Goal: Navigation & Orientation: Find specific page/section

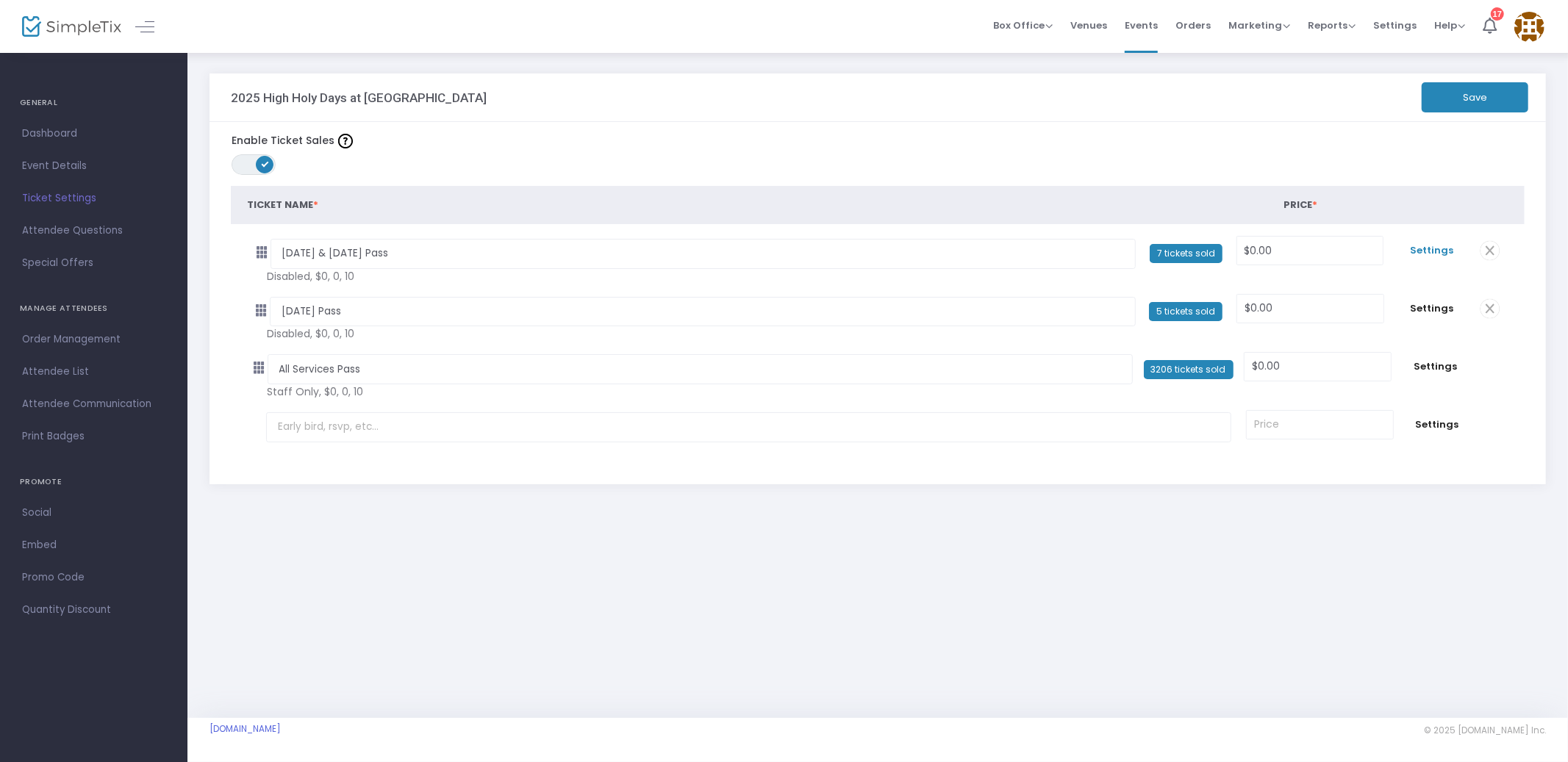
click at [1423, 250] on span "Settings" at bounding box center [1432, 251] width 67 height 15
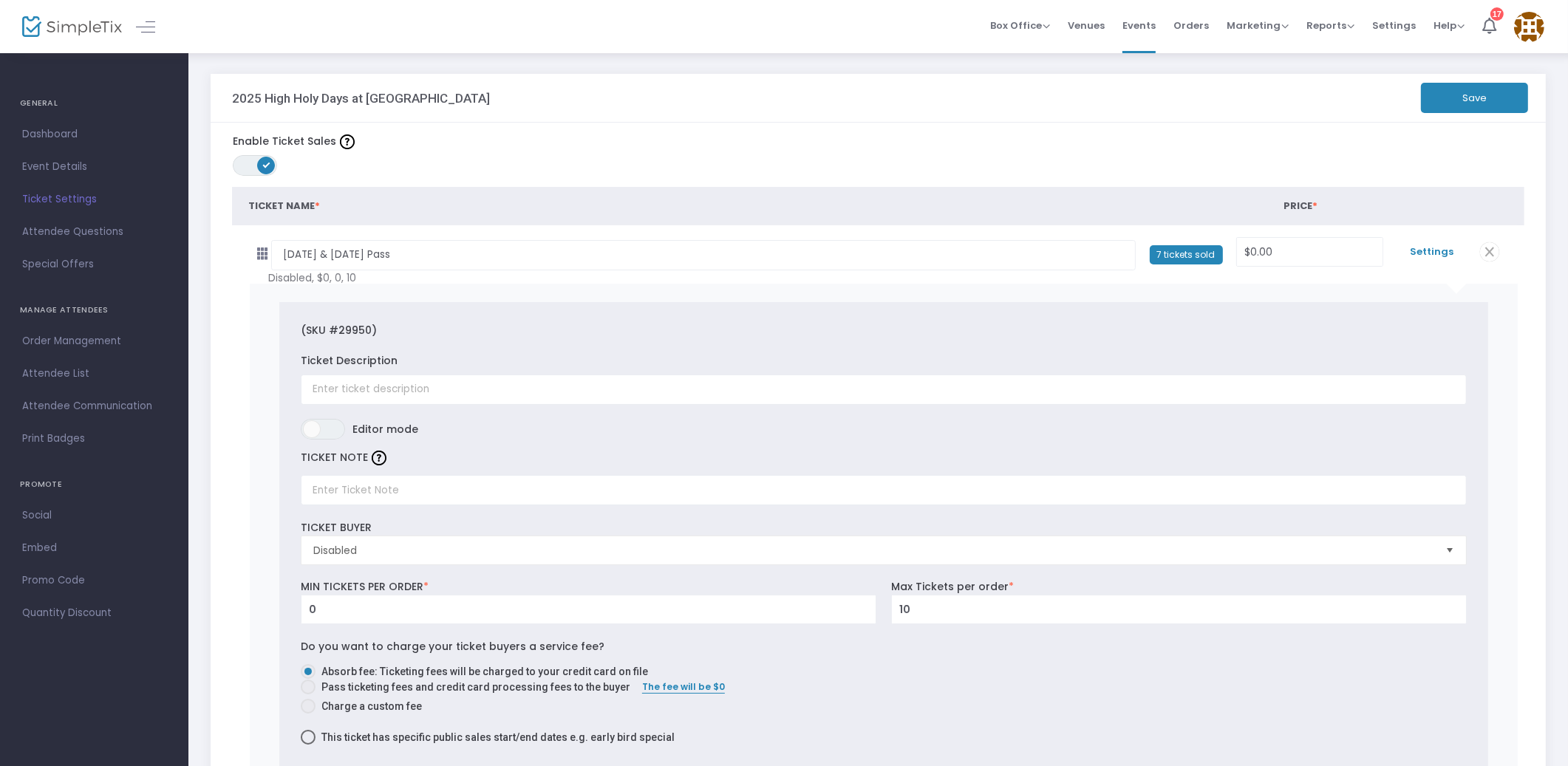
click at [1433, 250] on span "Settings" at bounding box center [1431, 252] width 67 height 15
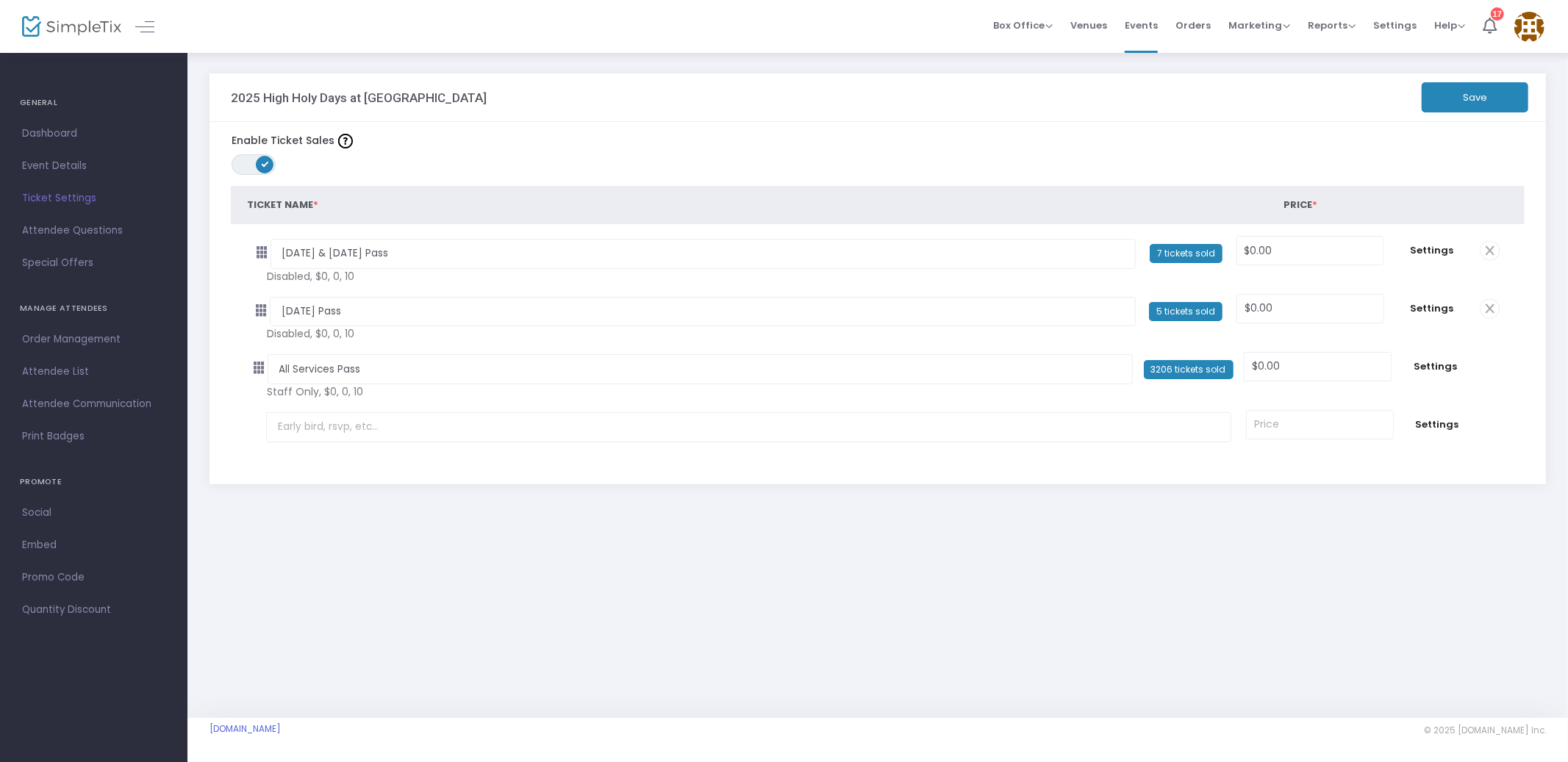
click at [266, 165] on span at bounding box center [265, 165] width 18 height 18
click at [250, 167] on span at bounding box center [242, 165] width 18 height 18
click at [1439, 254] on span "Settings" at bounding box center [1432, 251] width 67 height 15
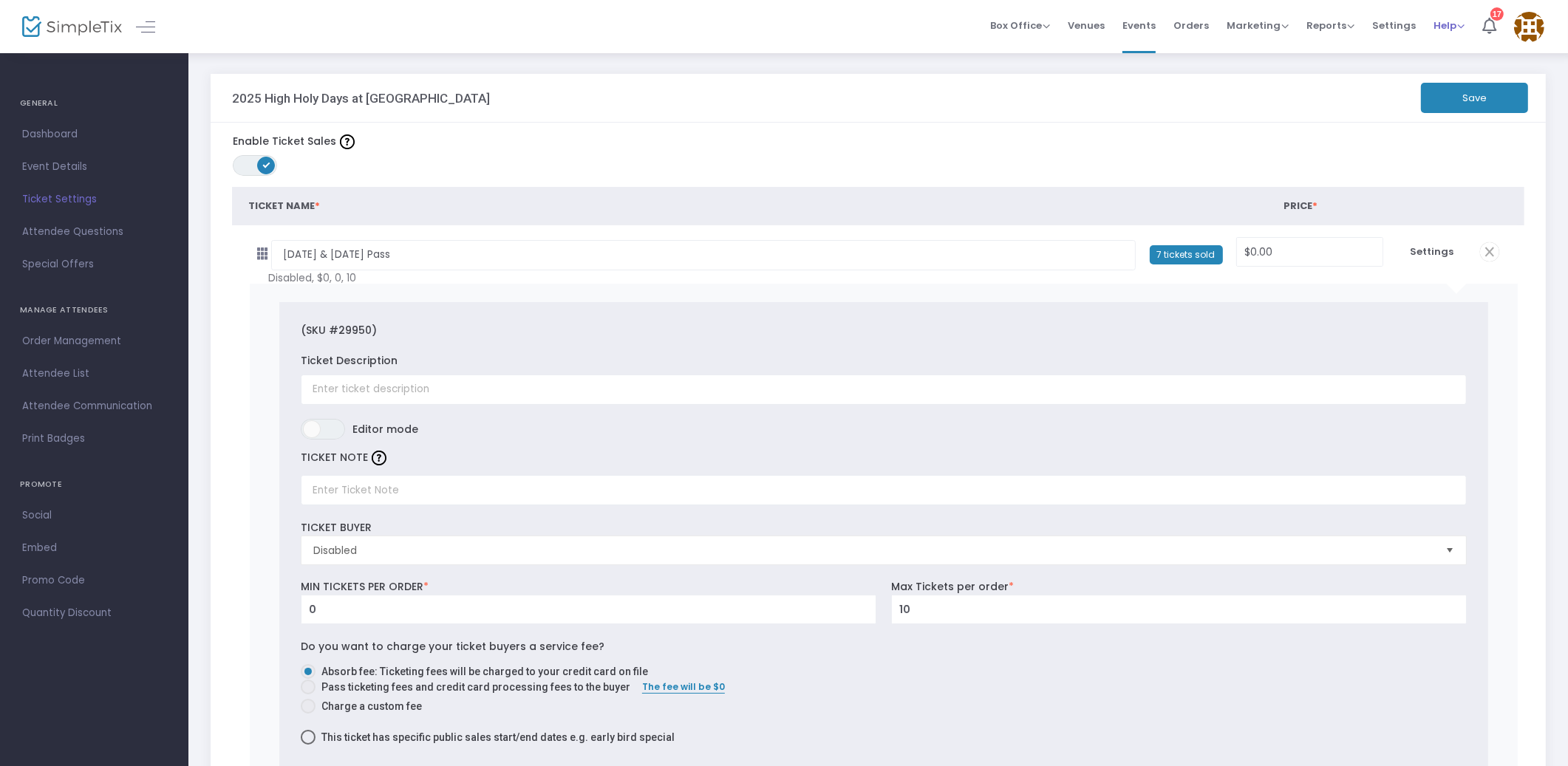
click at [1451, 33] on div "Help View Docs Contact Support" at bounding box center [1449, 26] width 31 height 15
click at [1454, 22] on span "Help" at bounding box center [1449, 25] width 31 height 14
click at [1461, 51] on li "View Docs" at bounding box center [1488, 48] width 109 height 29
click at [1019, 23] on span "Box Office" at bounding box center [1020, 25] width 60 height 14
click at [1026, 49] on li "Sell Tickets" at bounding box center [1043, 48] width 105 height 29
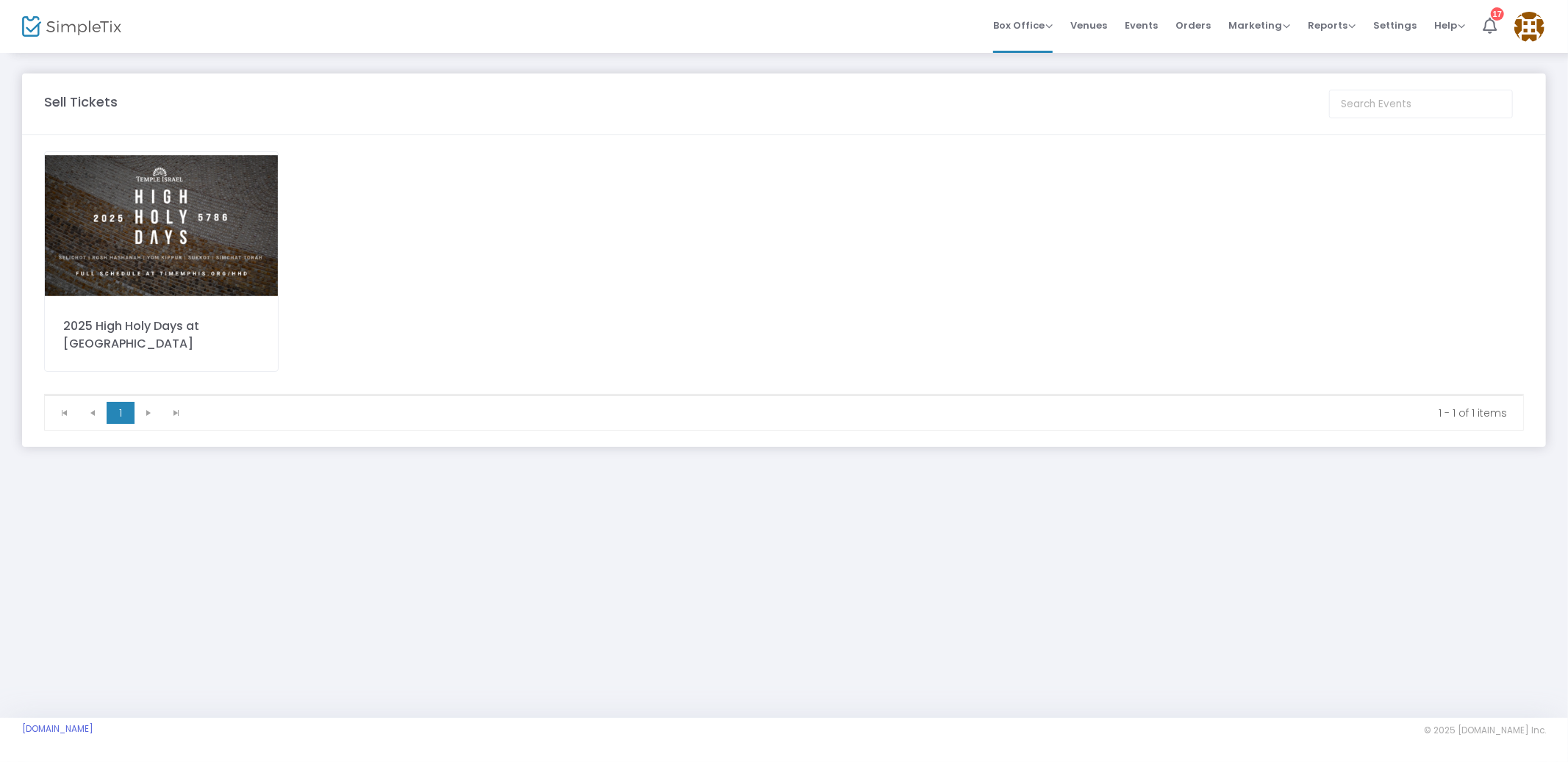
click at [223, 237] on img at bounding box center [161, 225] width 233 height 147
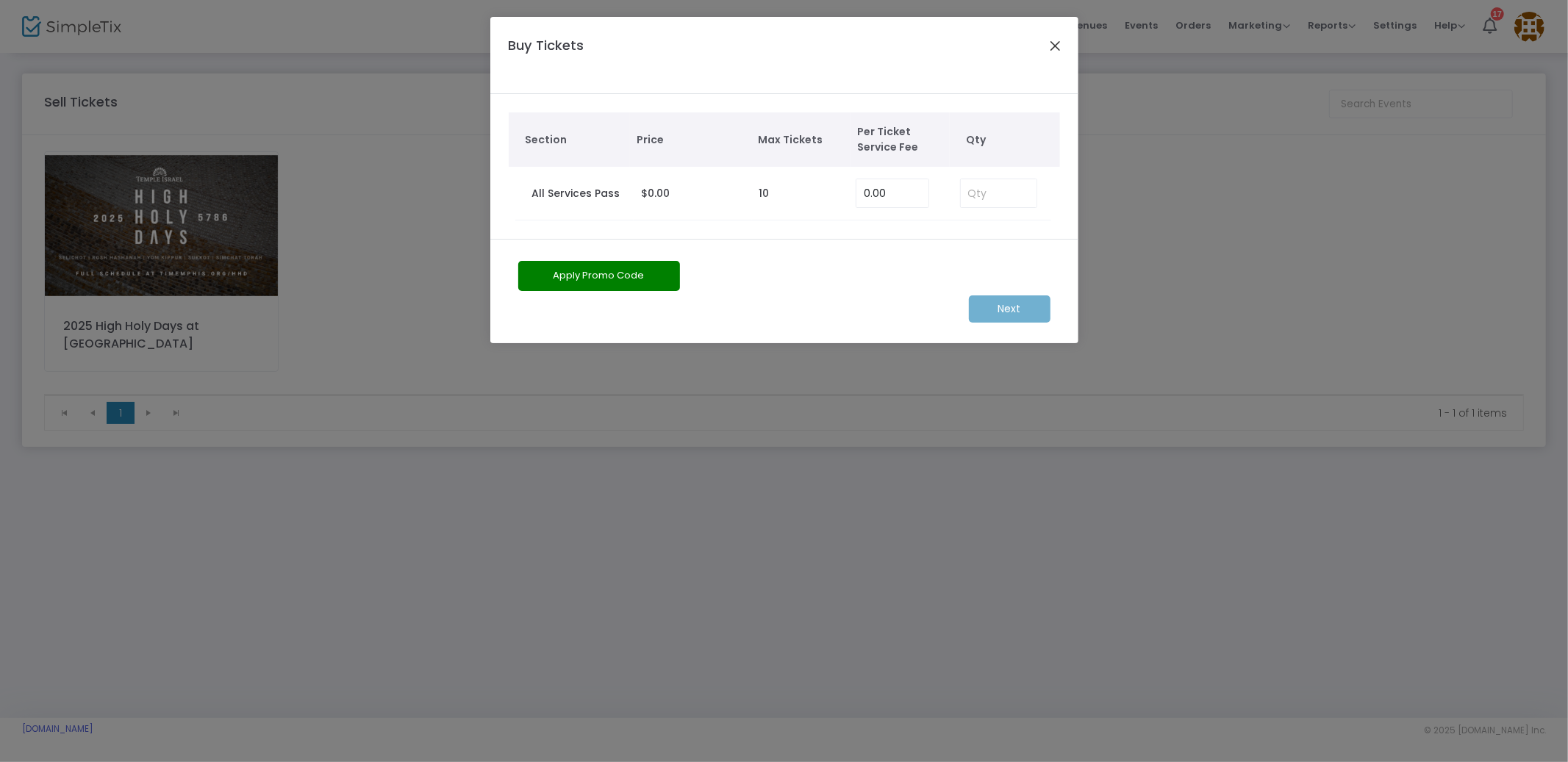
click at [1051, 43] on button "Close" at bounding box center [1055, 46] width 19 height 19
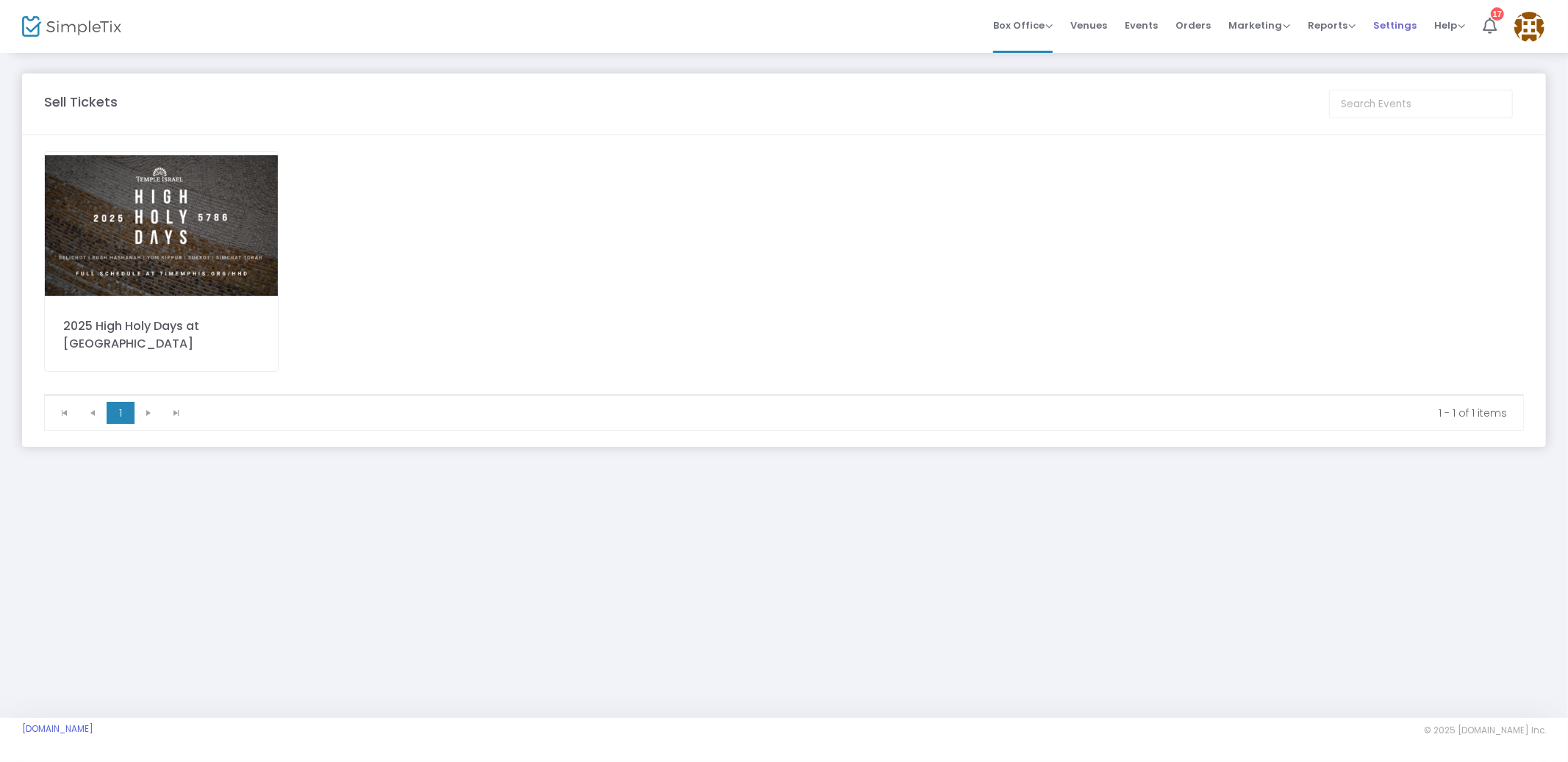
click at [1410, 26] on span "Settings" at bounding box center [1395, 25] width 43 height 37
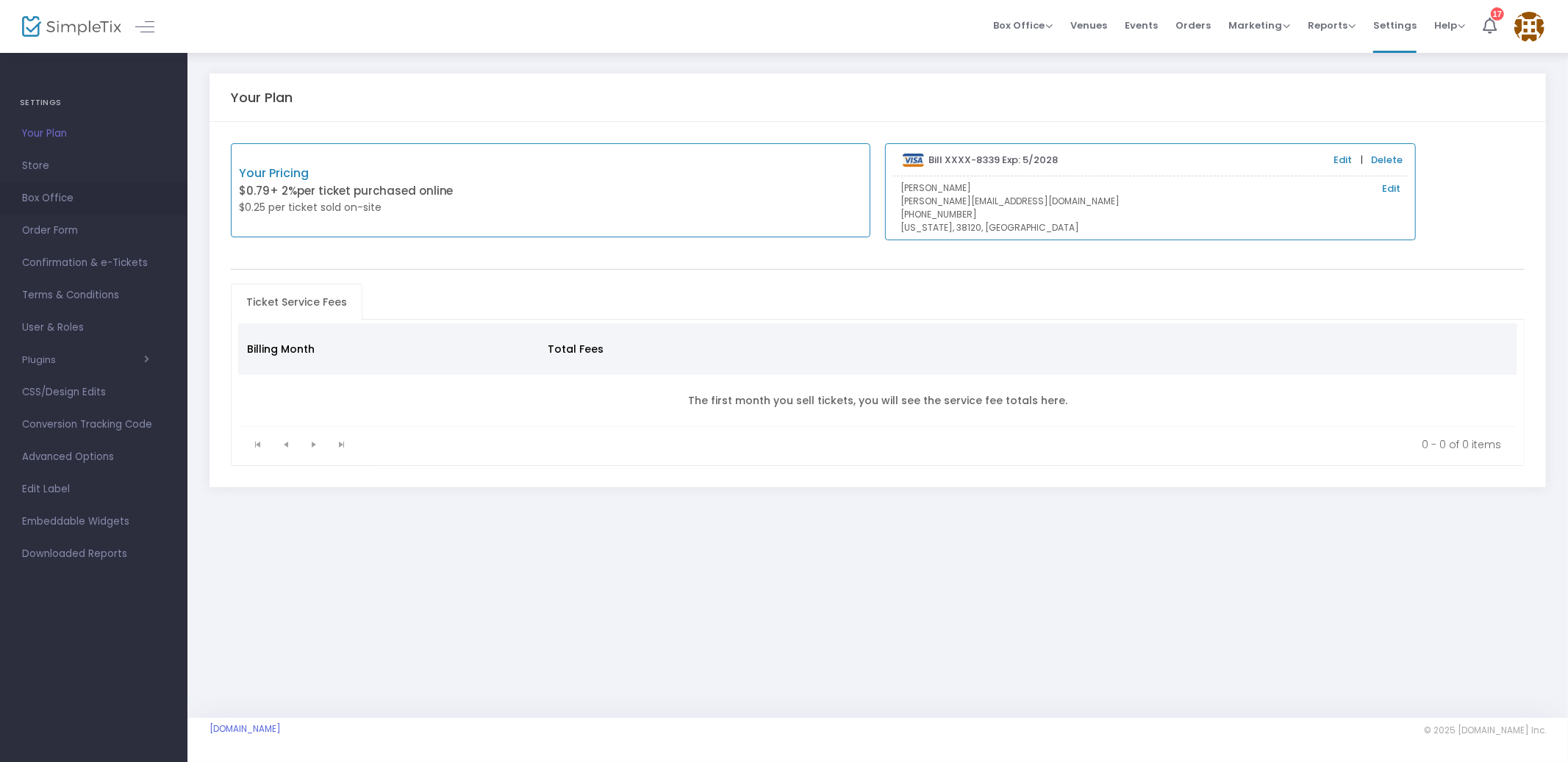
click at [37, 190] on span "Box Office" at bounding box center [94, 198] width 143 height 19
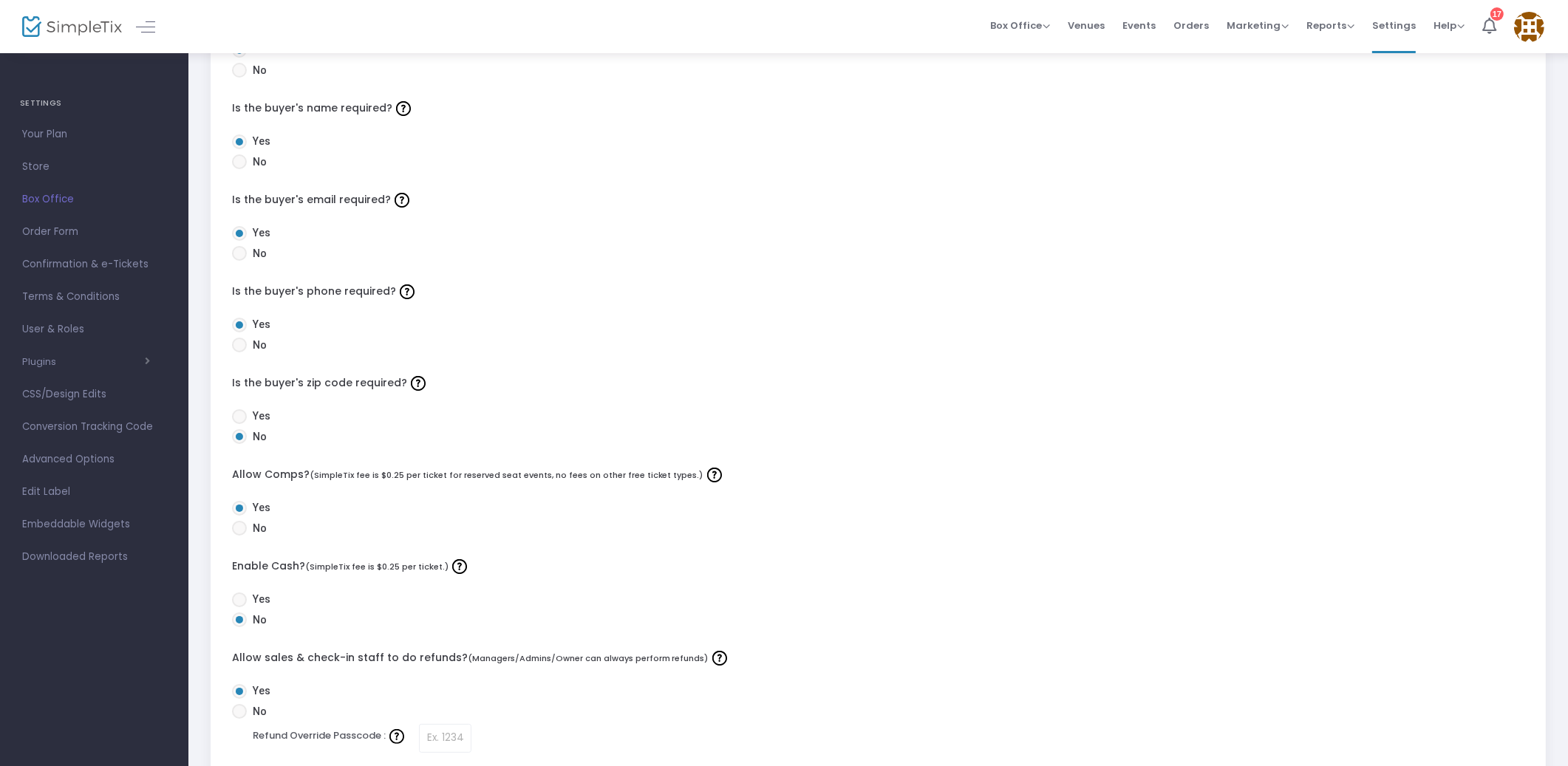
scroll to position [149, 0]
